Goal: Transaction & Acquisition: Purchase product/service

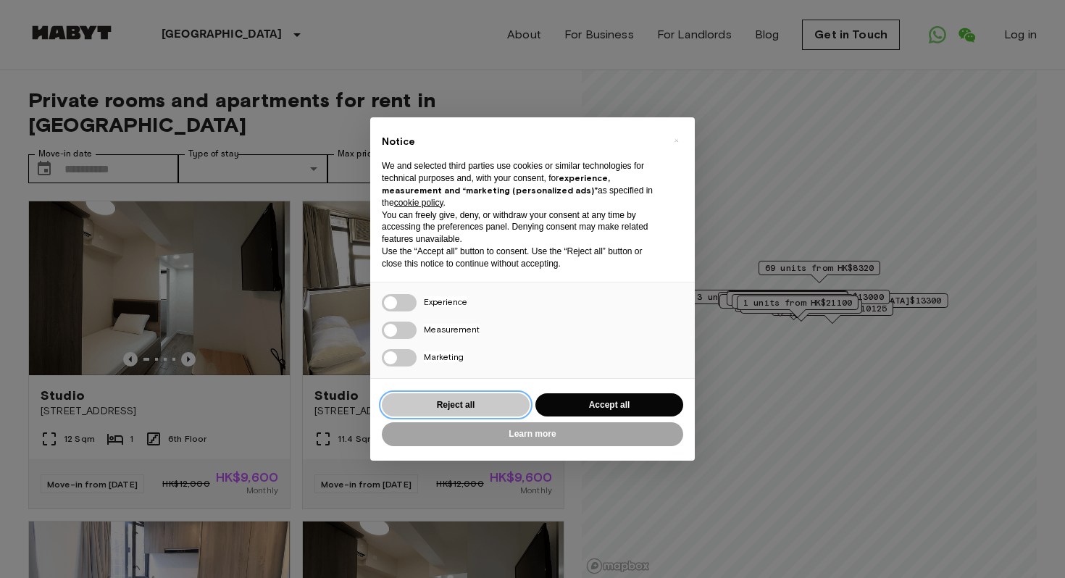
click at [475, 406] on button "Reject all" at bounding box center [456, 405] width 148 height 24
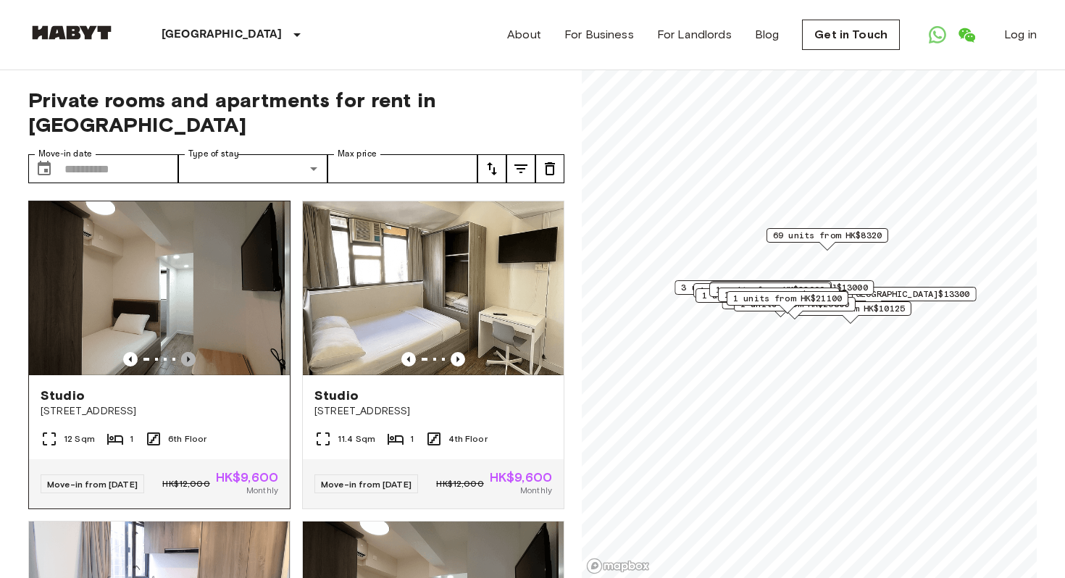
click at [186, 352] on icon "Previous image" at bounding box center [188, 359] width 14 height 14
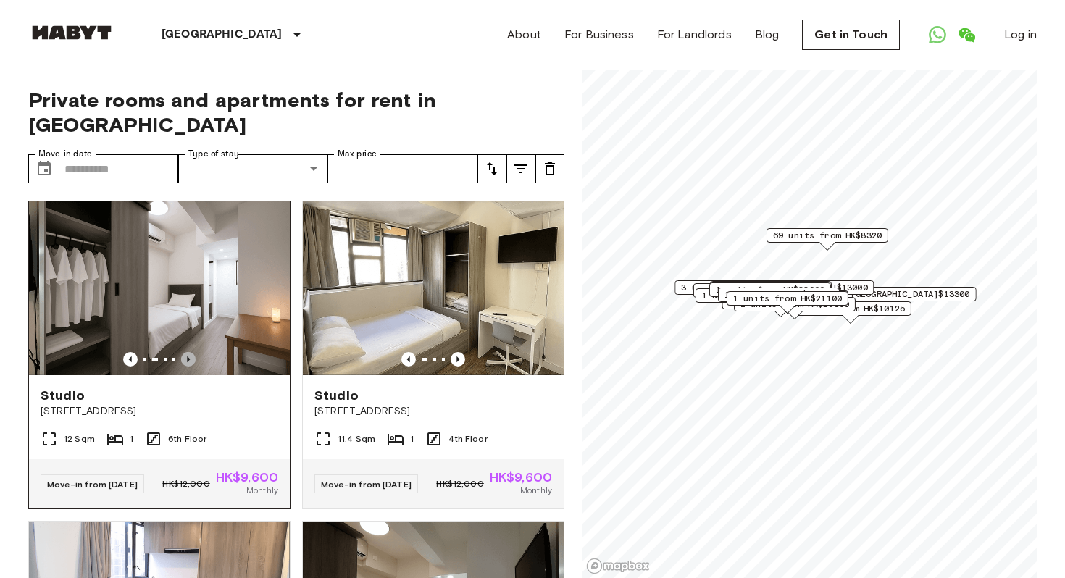
click at [186, 352] on icon "Previous image" at bounding box center [188, 359] width 14 height 14
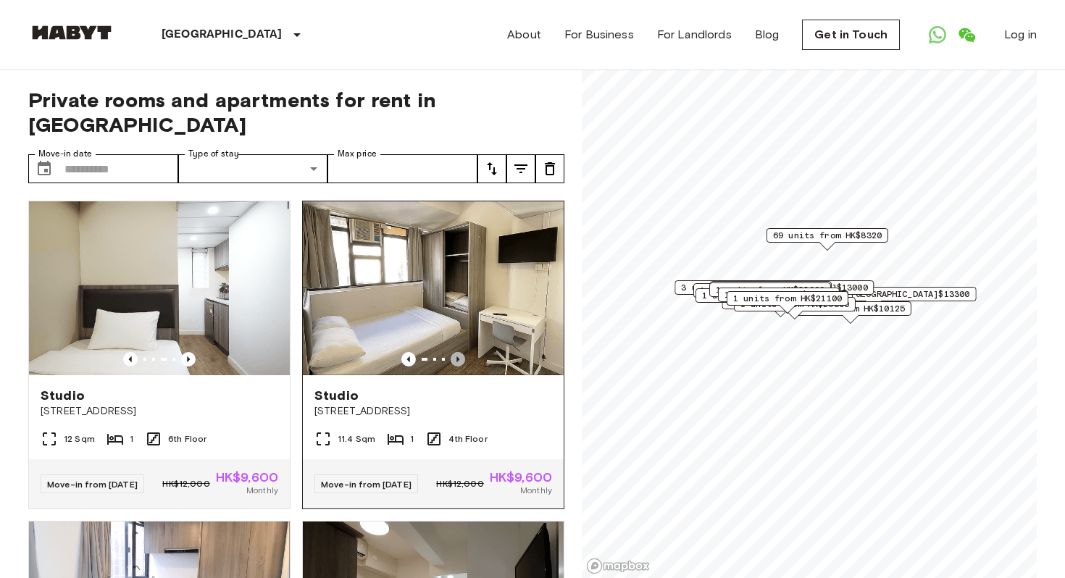
click at [461, 352] on icon "Previous image" at bounding box center [458, 359] width 14 height 14
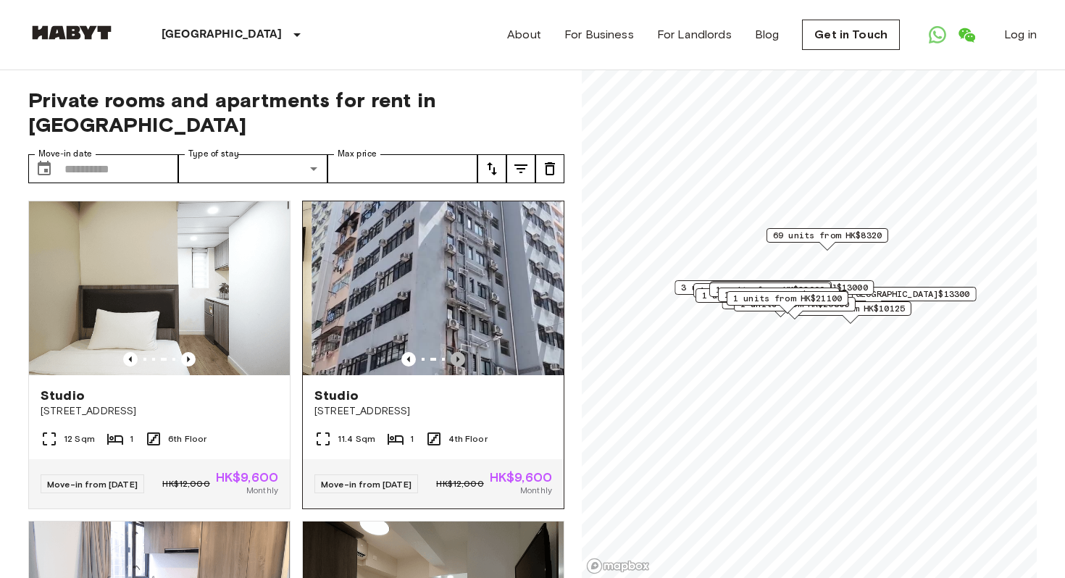
click at [461, 352] on icon "Previous image" at bounding box center [458, 359] width 14 height 14
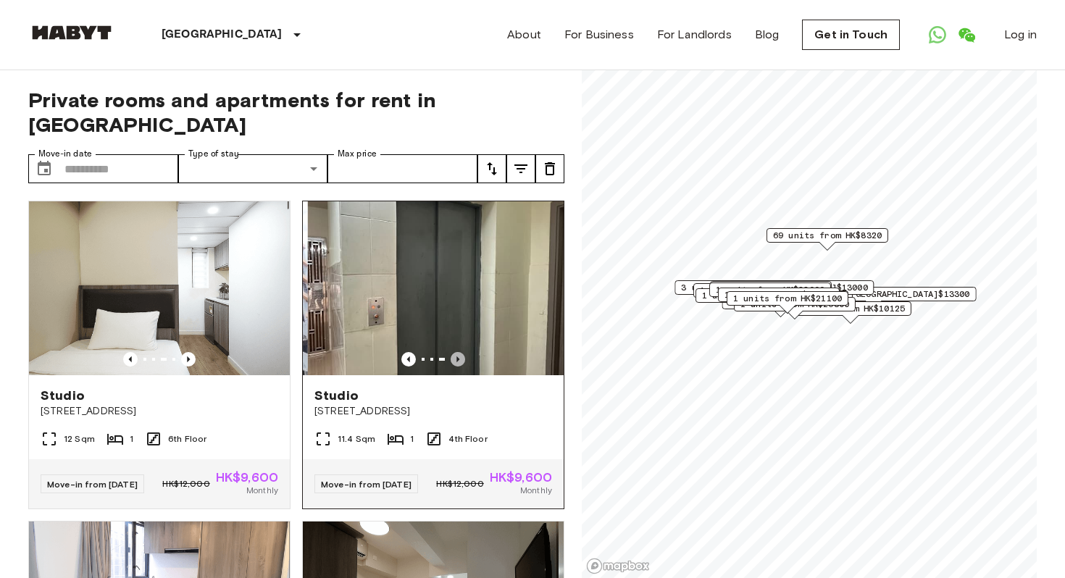
click at [461, 352] on icon "Previous image" at bounding box center [458, 359] width 14 height 14
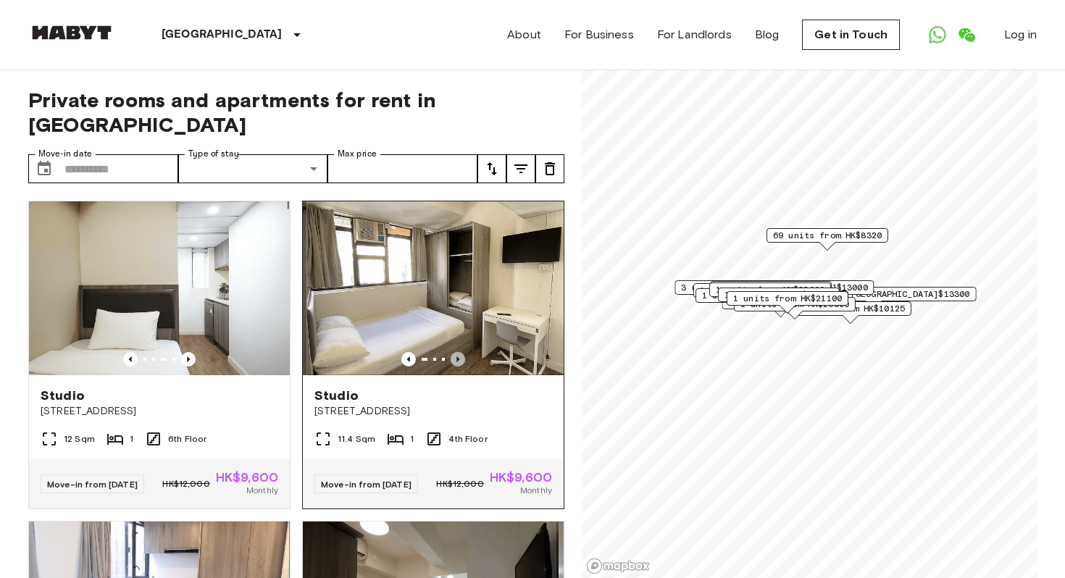
click at [461, 352] on icon "Previous image" at bounding box center [458, 359] width 14 height 14
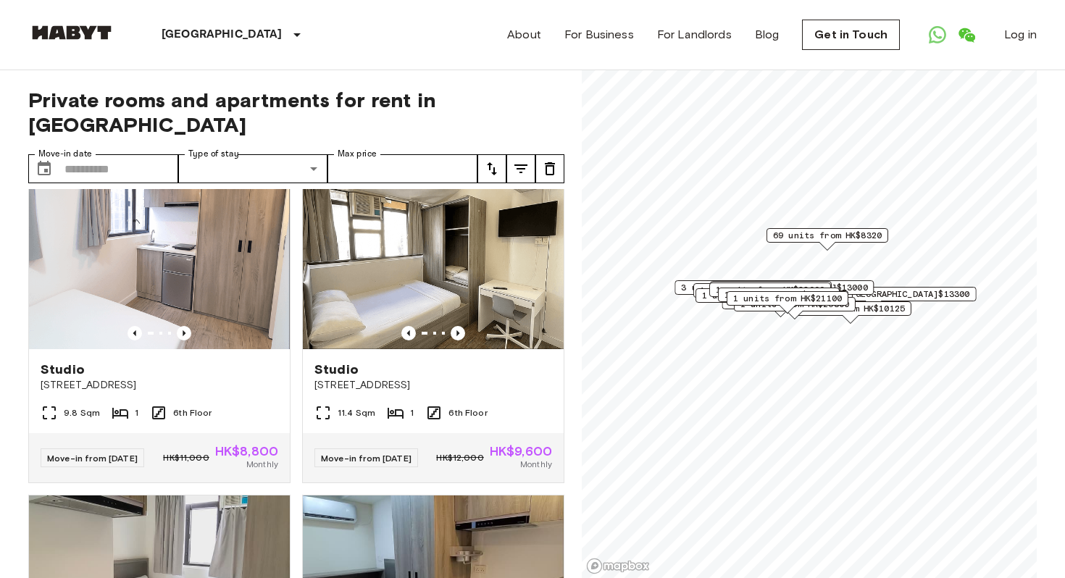
scroll to position [1331, 0]
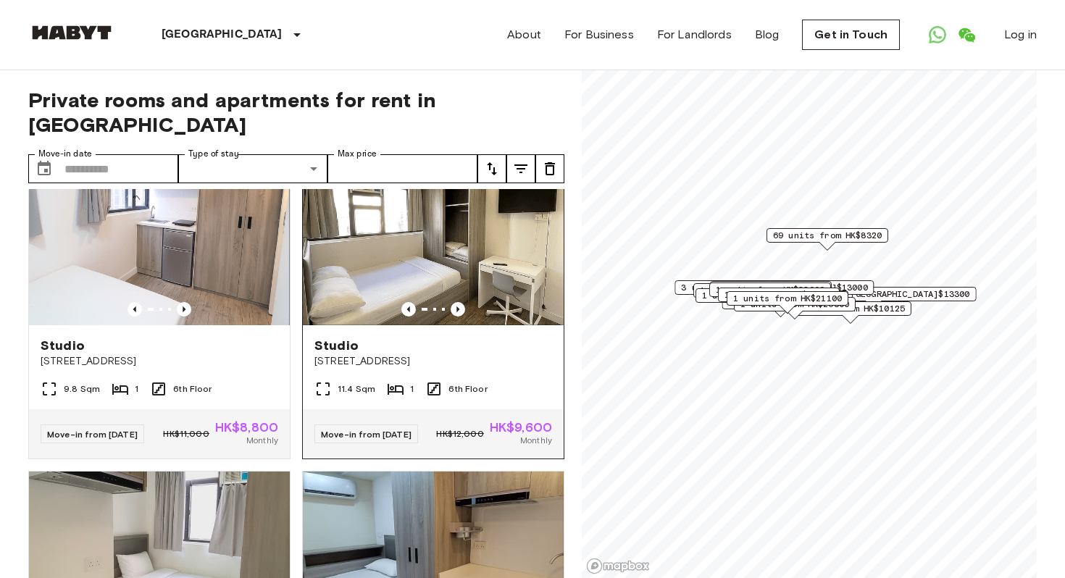
click at [453, 312] on img at bounding box center [433, 238] width 261 height 174
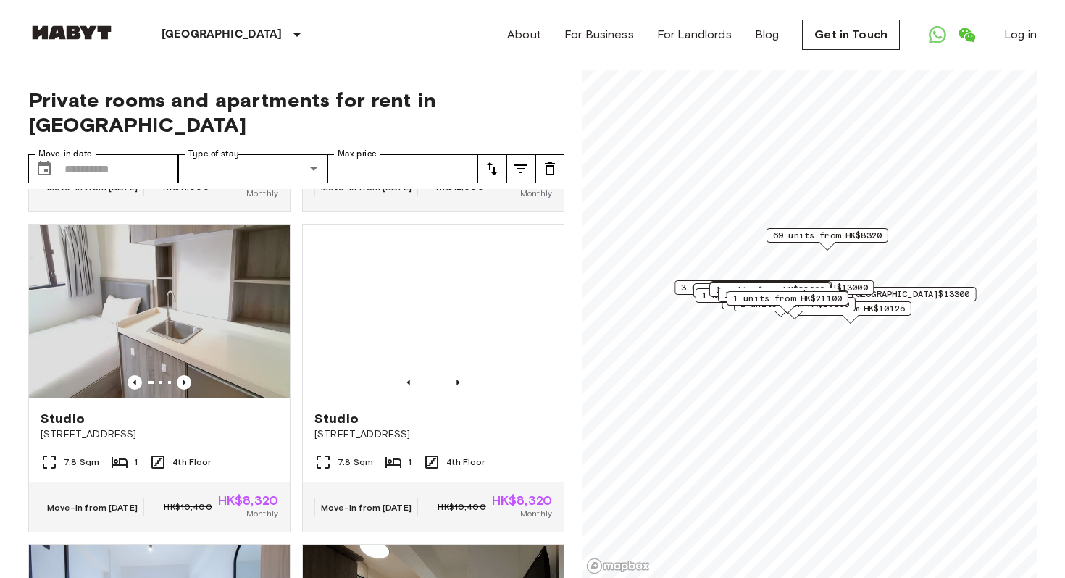
scroll to position [2341, 0]
